Goal: Book appointment/travel/reservation

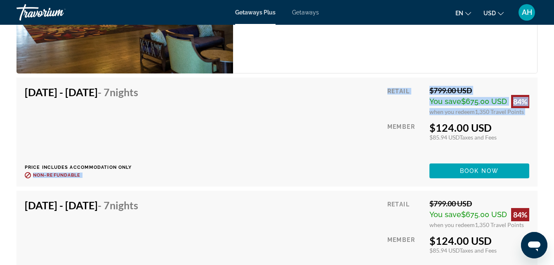
drag, startPoint x: 0, startPoint y: 0, endPoint x: 310, endPoint y: 121, distance: 333.3
click at [310, 121] on div "[DATE] - [DATE] - 7 Nights Price includes accommodation only Refundable until :…" at bounding box center [277, 132] width 505 height 92
drag, startPoint x: 310, startPoint y: 121, endPoint x: 355, endPoint y: 146, distance: 51.0
click at [355, 146] on div "[DATE] - [DATE] - 7 Nights Price includes accommodation only Refundable until :…" at bounding box center [277, 132] width 505 height 92
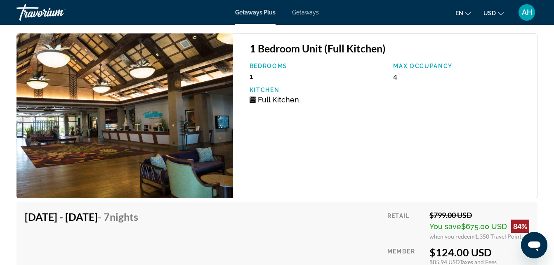
scroll to position [2891, 0]
